Goal: Navigation & Orientation: Find specific page/section

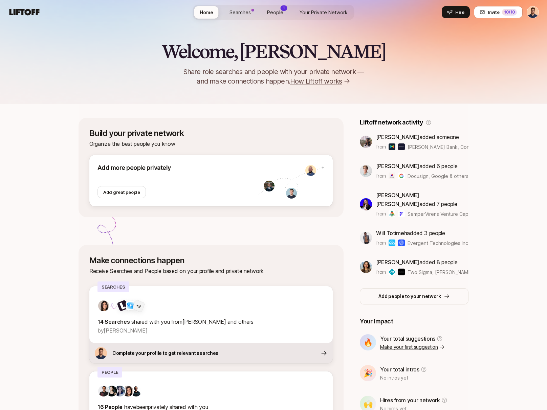
drag, startPoint x: 104, startPoint y: 132, endPoint x: 176, endPoint y: 132, distance: 72.4
click at [125, 132] on div "Build your private network Organize the best people you know Add more people pr…" at bounding box center [211, 168] width 265 height 100
drag, startPoint x: 176, startPoint y: 132, endPoint x: 129, endPoint y: 132, distance: 47.4
click at [129, 132] on p "Build your private network" at bounding box center [210, 133] width 243 height 9
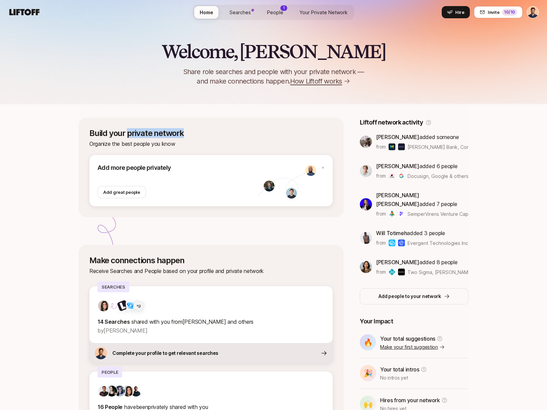
drag, startPoint x: 129, startPoint y: 132, endPoint x: 180, endPoint y: 132, distance: 50.4
click at [176, 132] on p "Build your private network" at bounding box center [210, 133] width 243 height 9
click at [180, 132] on p "Build your private network" at bounding box center [210, 133] width 243 height 9
drag, startPoint x: 180, startPoint y: 132, endPoint x: 65, endPoint y: 132, distance: 114.4
click at [65, 132] on div "Welcome, [PERSON_NAME] 👋 Share role searches and people with your private netwo…" at bounding box center [273, 245] width 547 height 442
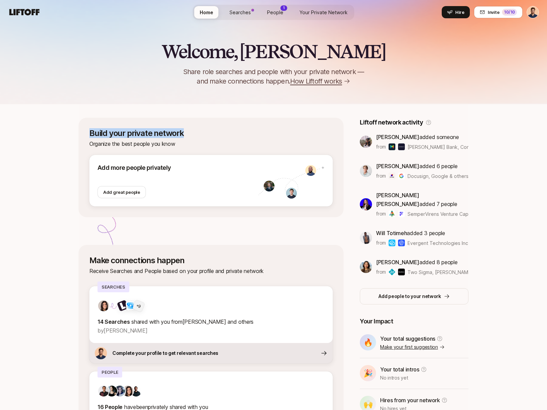
click at [65, 132] on div "Welcome, [PERSON_NAME] 👋 Share role searches and people with your private netwo…" at bounding box center [273, 245] width 547 height 442
drag, startPoint x: 174, startPoint y: 135, endPoint x: 174, endPoint y: 114, distance: 20.6
click at [174, 135] on p "Build your private network" at bounding box center [210, 133] width 243 height 9
